Goal: Use online tool/utility

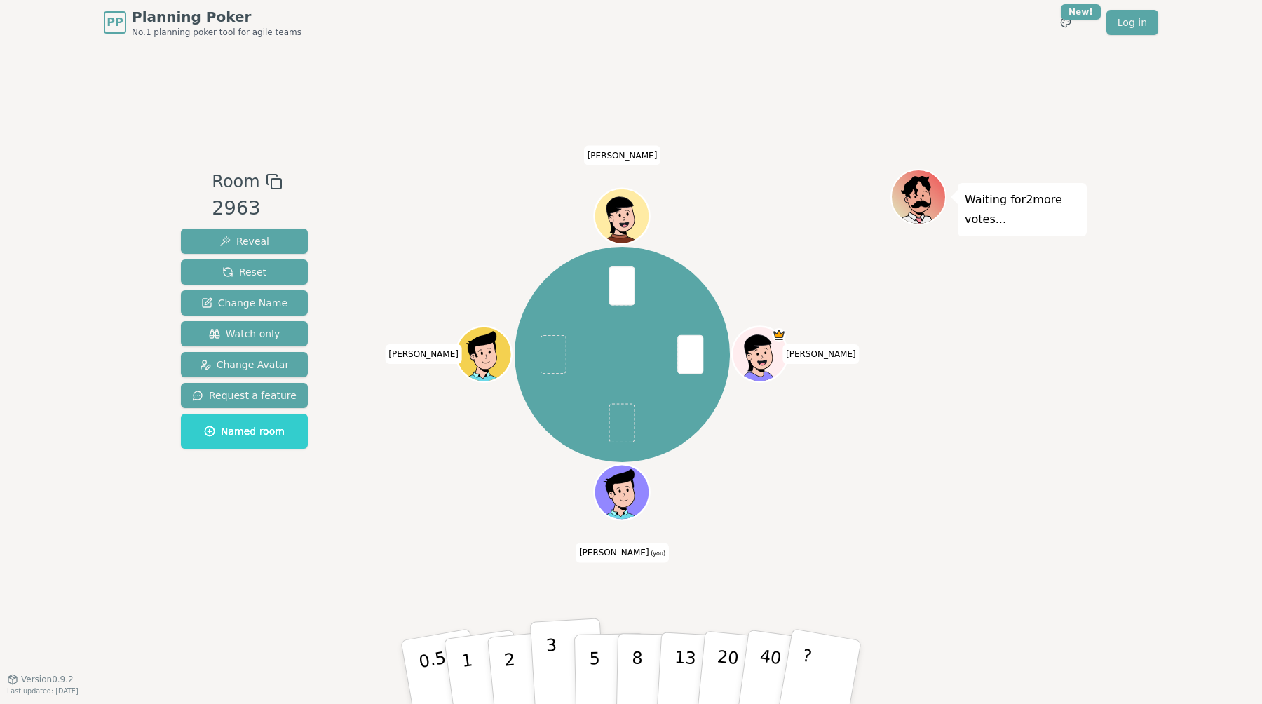
click at [555, 659] on p "3" at bounding box center [553, 673] width 15 height 76
click at [519, 667] on button "2" at bounding box center [526, 672] width 80 height 111
click at [593, 649] on p "5" at bounding box center [595, 673] width 12 height 76
